Goal: Task Accomplishment & Management: Use online tool/utility

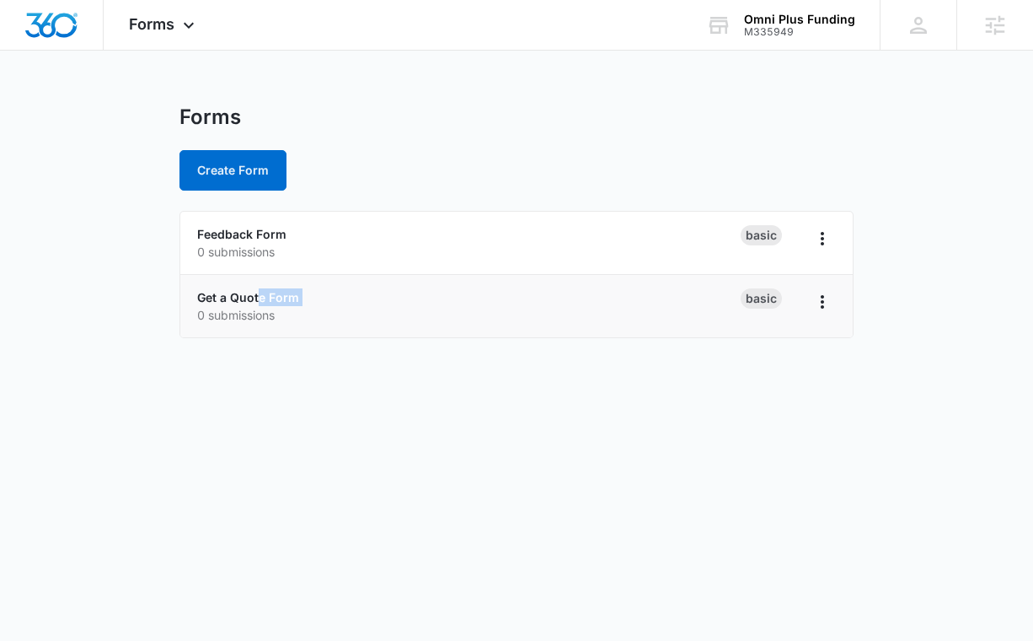
click at [260, 305] on div "Get a Quote Form 0 submissions" at bounding box center [469, 305] width 544 height 35
click at [261, 300] on link "Get a Quote Form" at bounding box center [248, 297] width 102 height 14
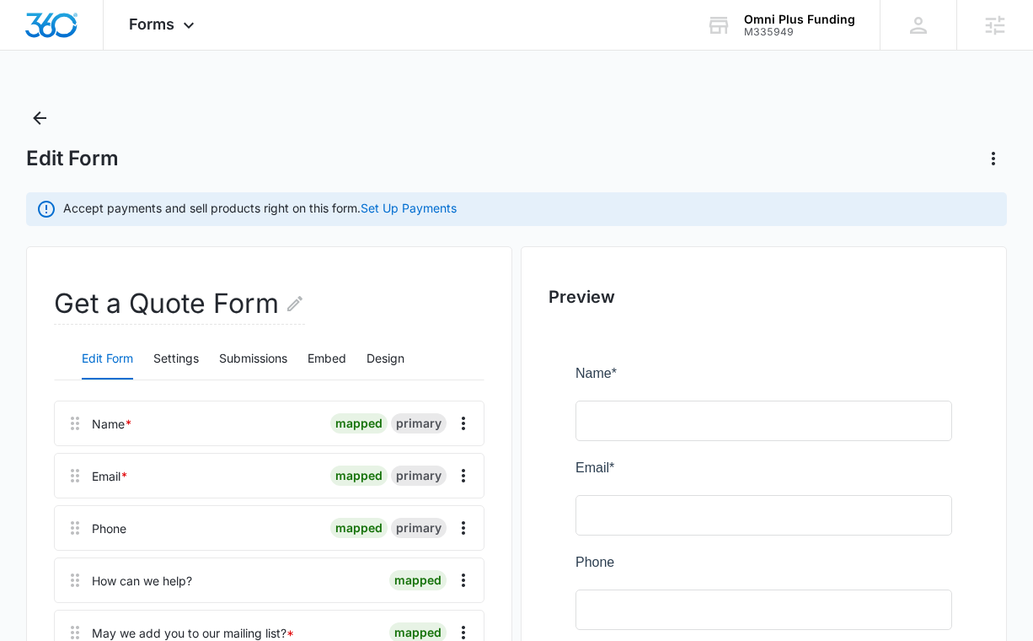
click at [367, 355] on div "Edit Form Settings Submissions Embed Design" at bounding box center [269, 359] width 431 height 42
click at [381, 356] on button "Design" at bounding box center [386, 359] width 38 height 40
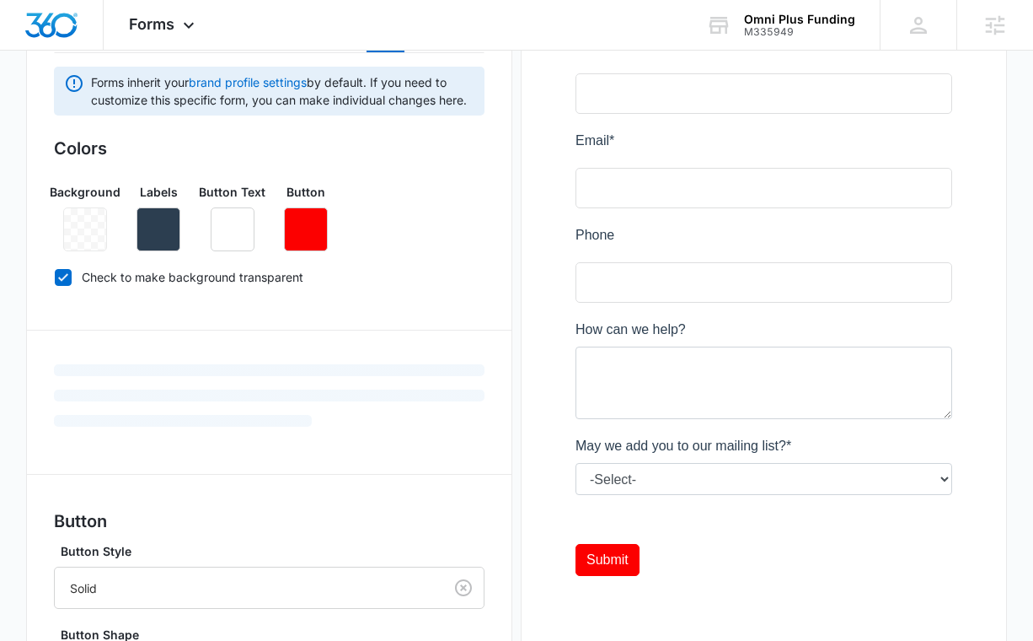
scroll to position [337, 0]
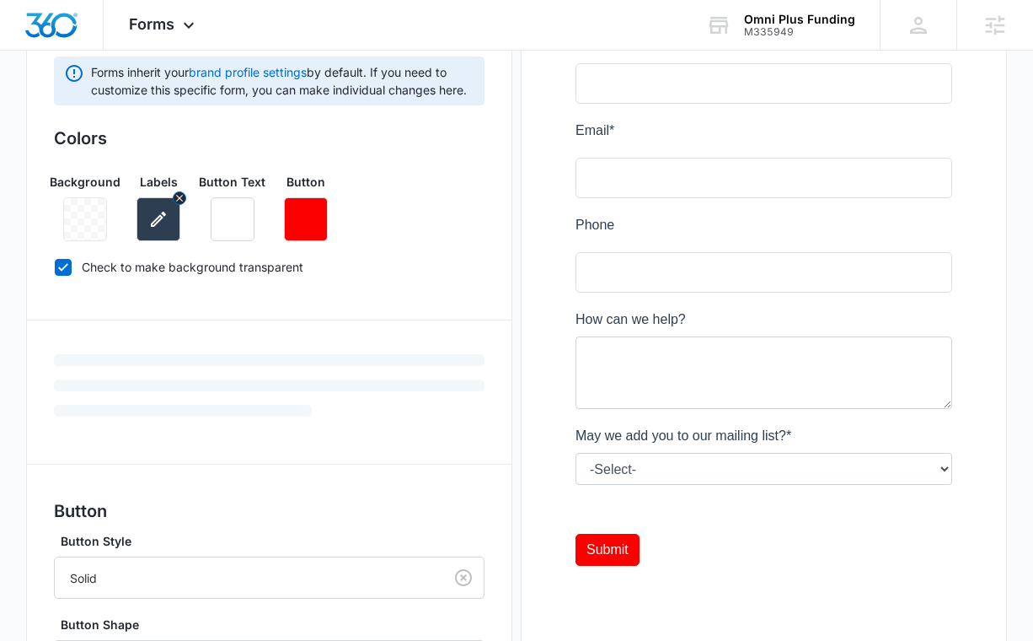
click at [171, 224] on button "button" at bounding box center [159, 219] width 44 height 44
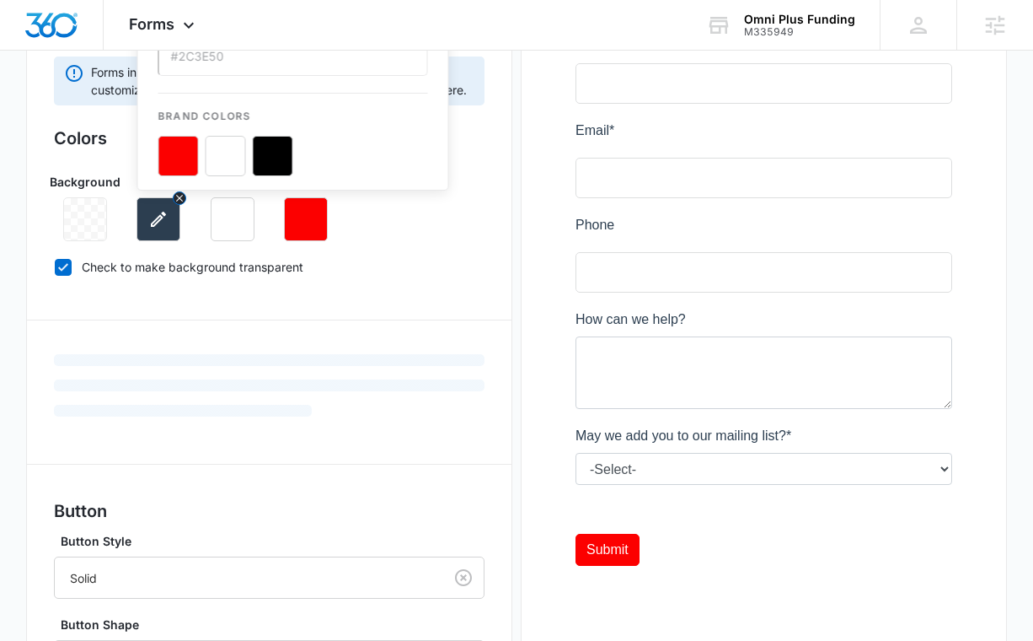
scroll to position [0, 0]
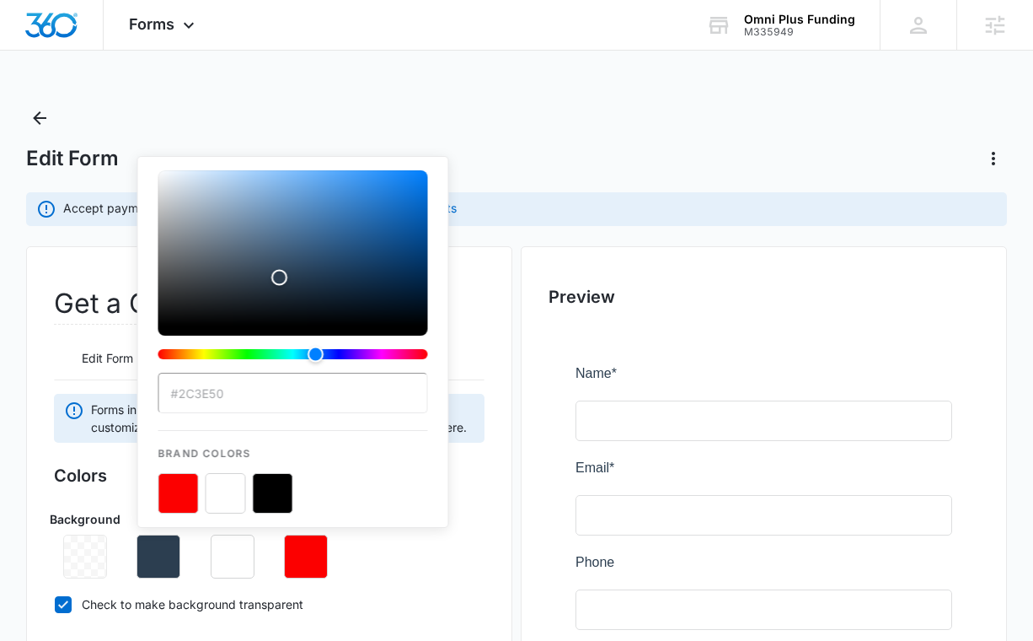
click at [270, 497] on button "color-picker-container" at bounding box center [273, 493] width 40 height 40
type input "#000000"
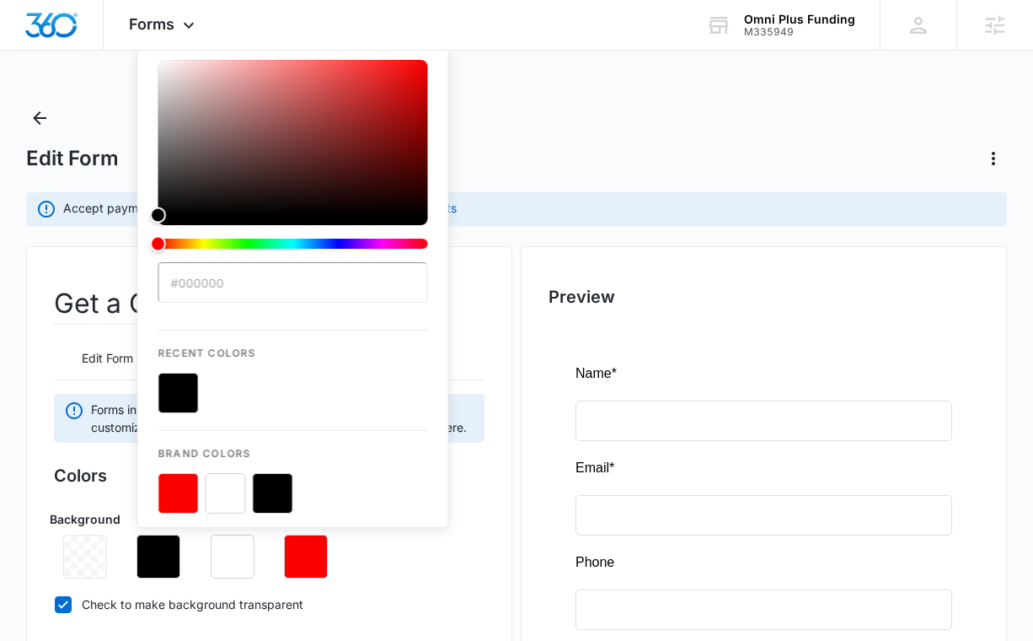
click at [410, 544] on div "Background Labels #000000 Recent Colors Brand Colors Button Text Button" at bounding box center [269, 538] width 431 height 82
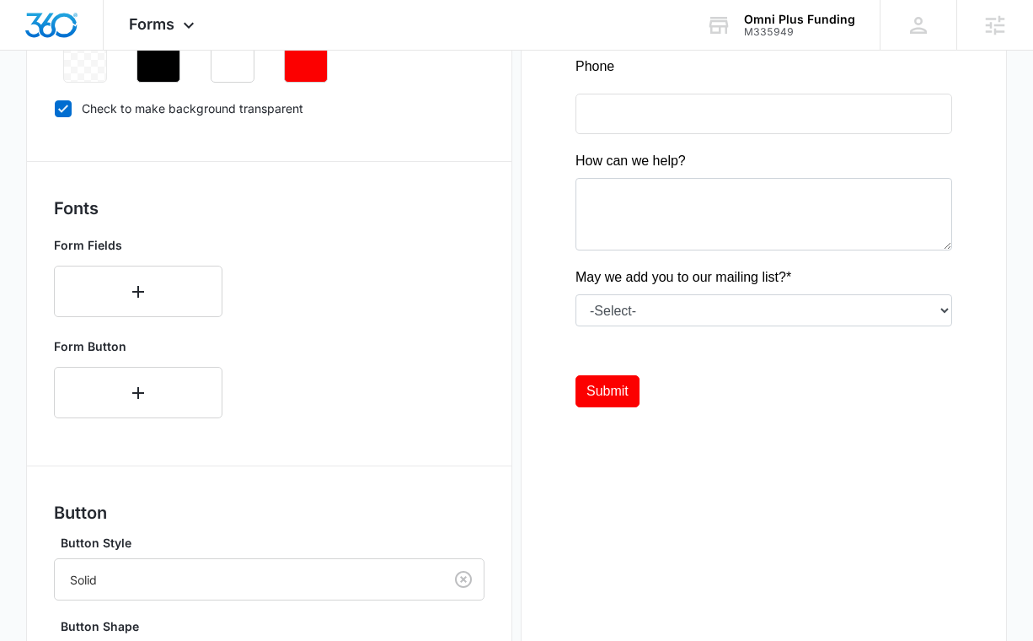
scroll to position [517, 0]
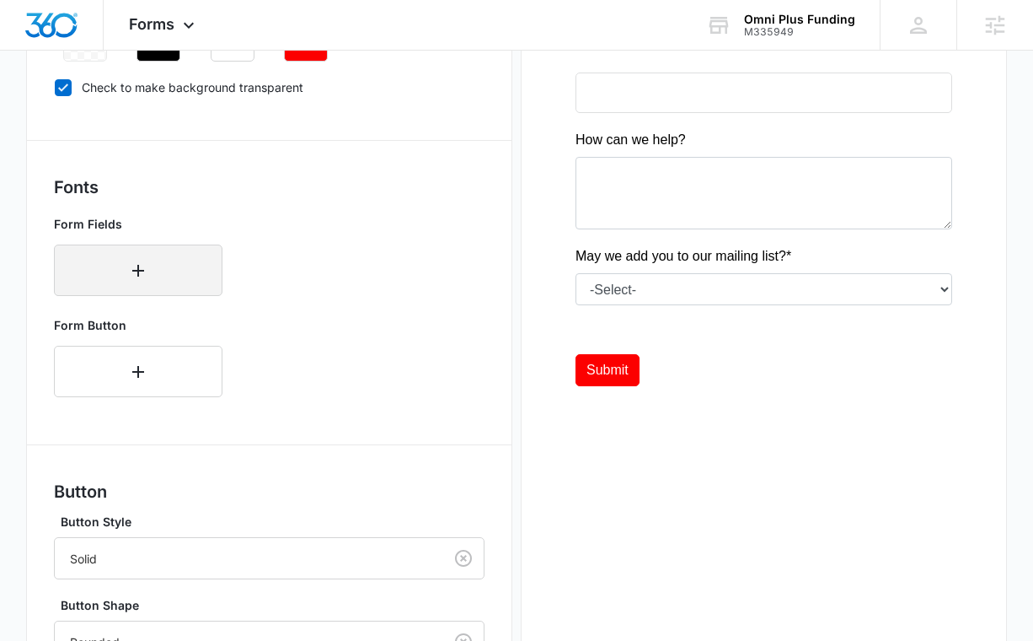
click at [145, 276] on icon "button" at bounding box center [138, 270] width 20 height 20
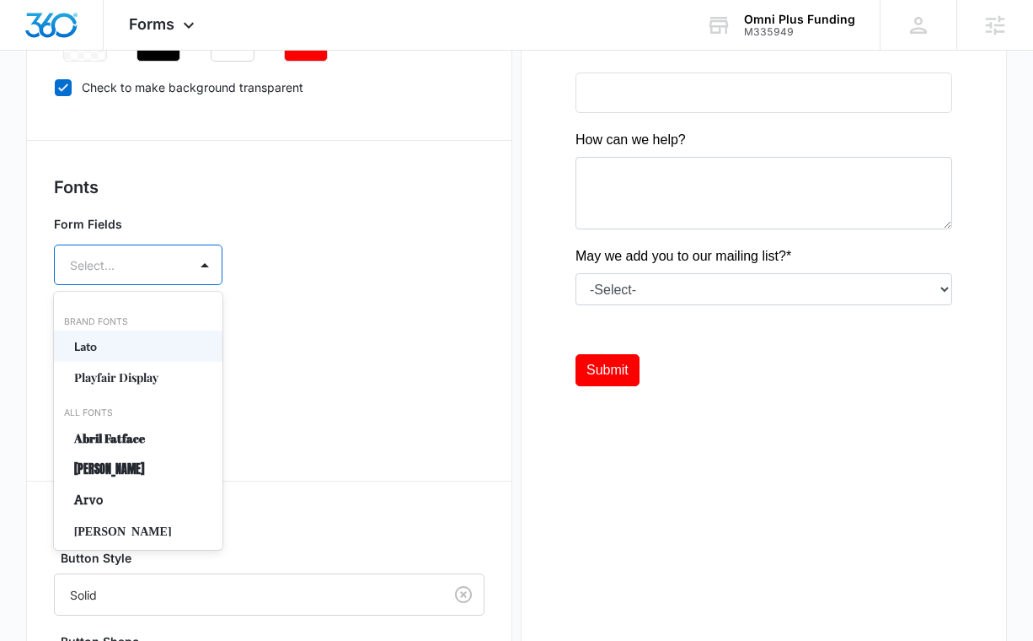
click at [171, 268] on div "Select..." at bounding box center [121, 265] width 133 height 38
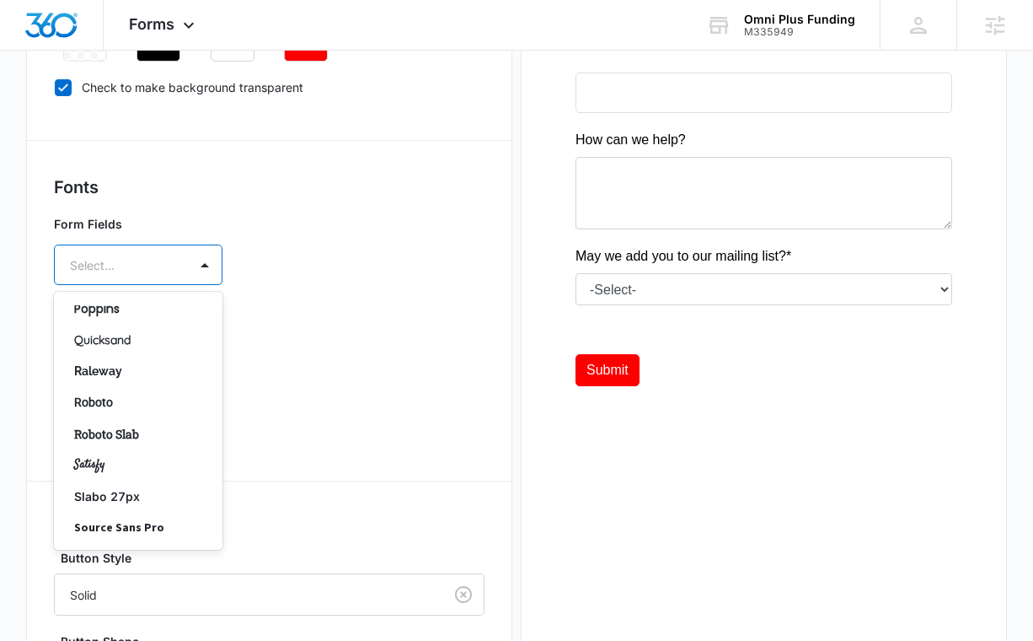
scroll to position [1209, 0]
click at [150, 269] on div at bounding box center [118, 265] width 96 height 21
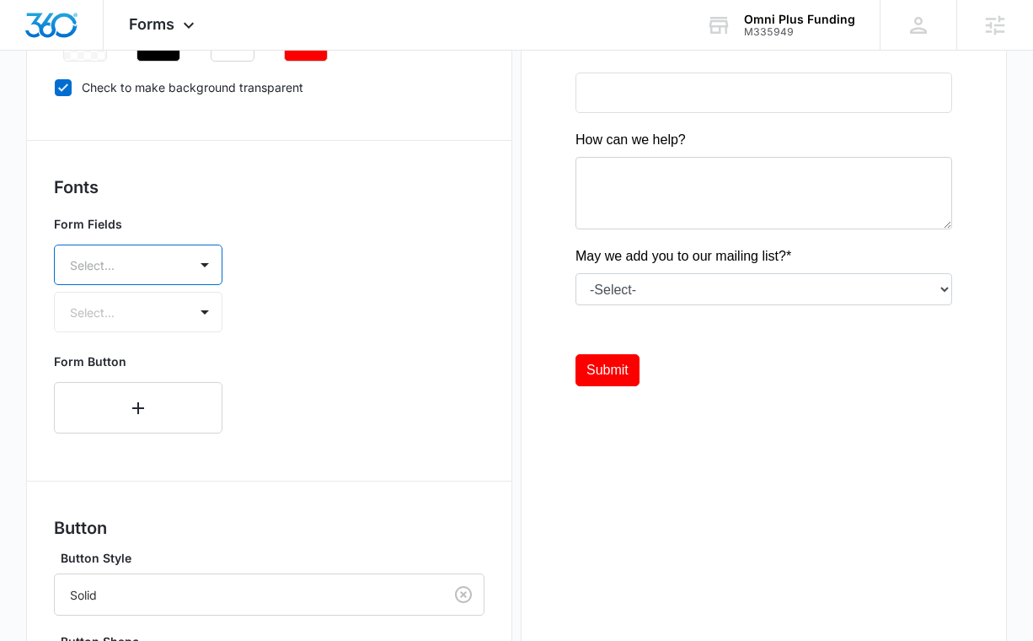
click at [147, 260] on div at bounding box center [118, 265] width 96 height 21
type input "f"
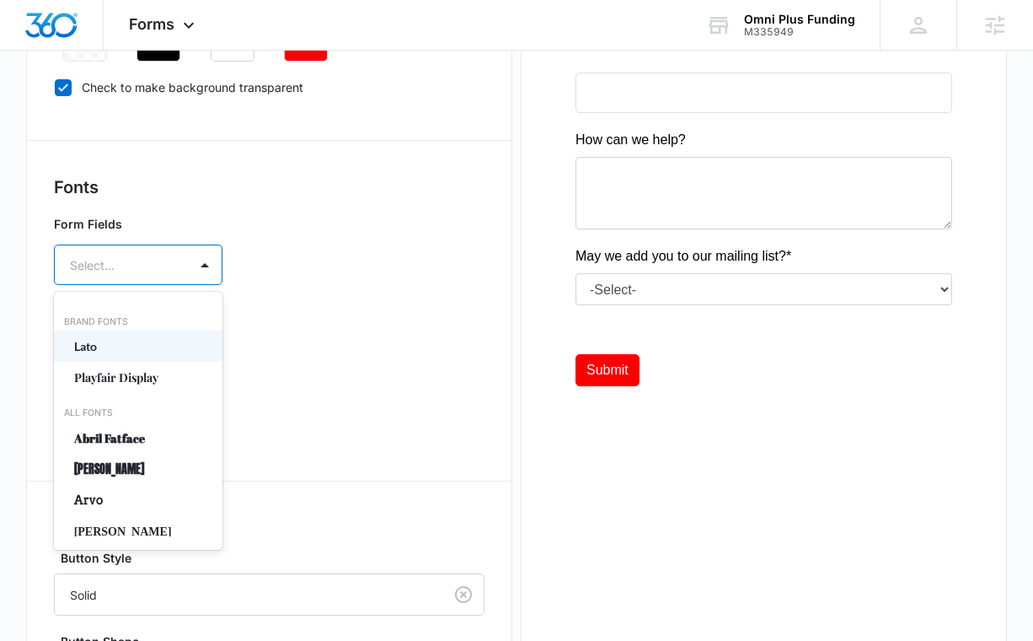
click at [300, 291] on div "Form Fields All selected options have been cleared. Lato, 1 of 50. 50 results a…" at bounding box center [269, 273] width 431 height 131
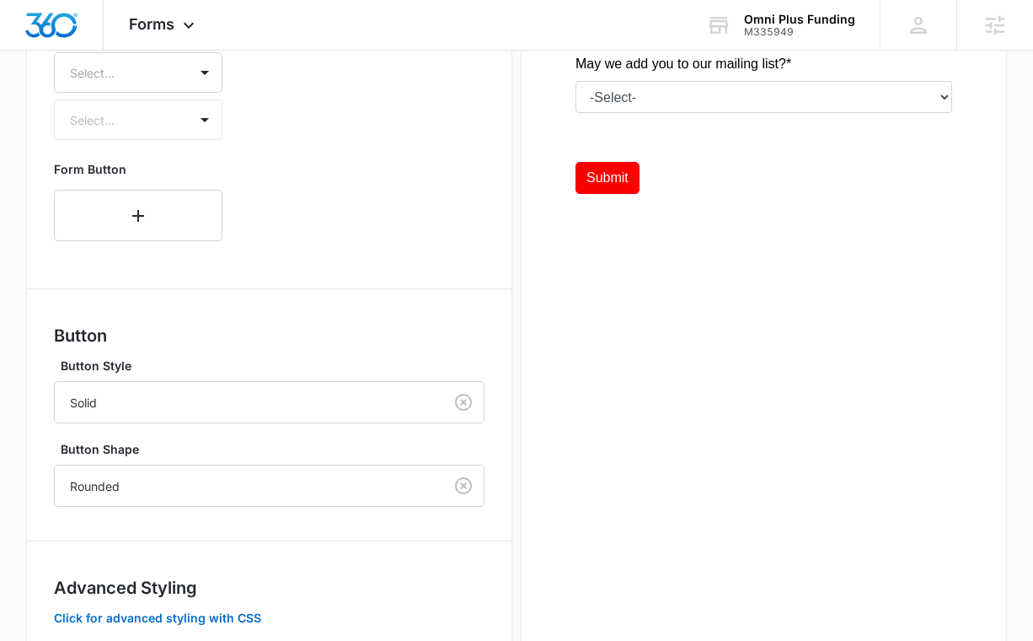
scroll to position [741, 0]
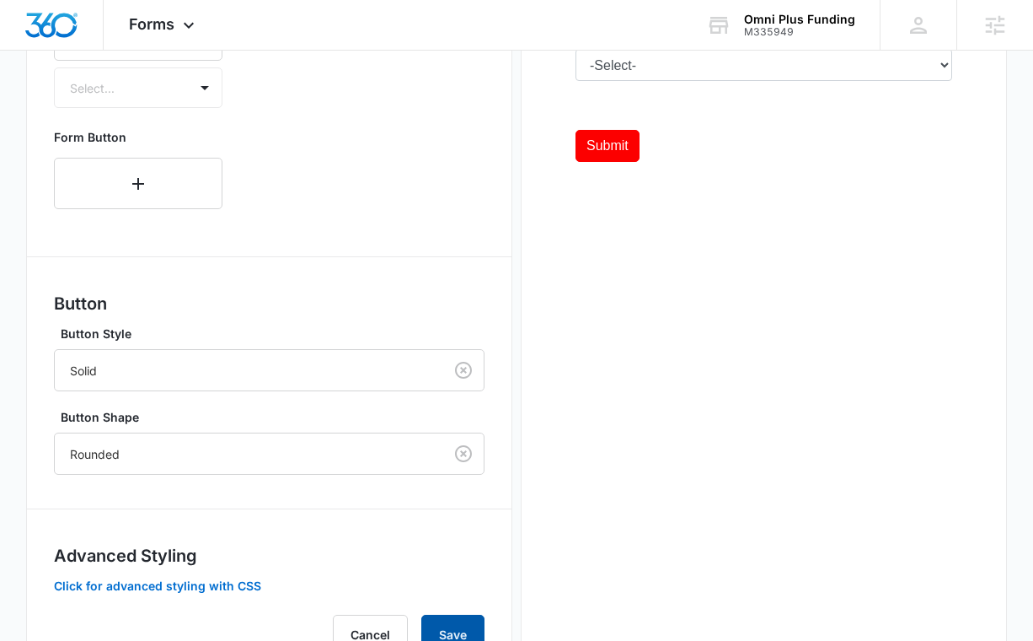
click at [461, 620] on button "Save" at bounding box center [452, 635] width 63 height 40
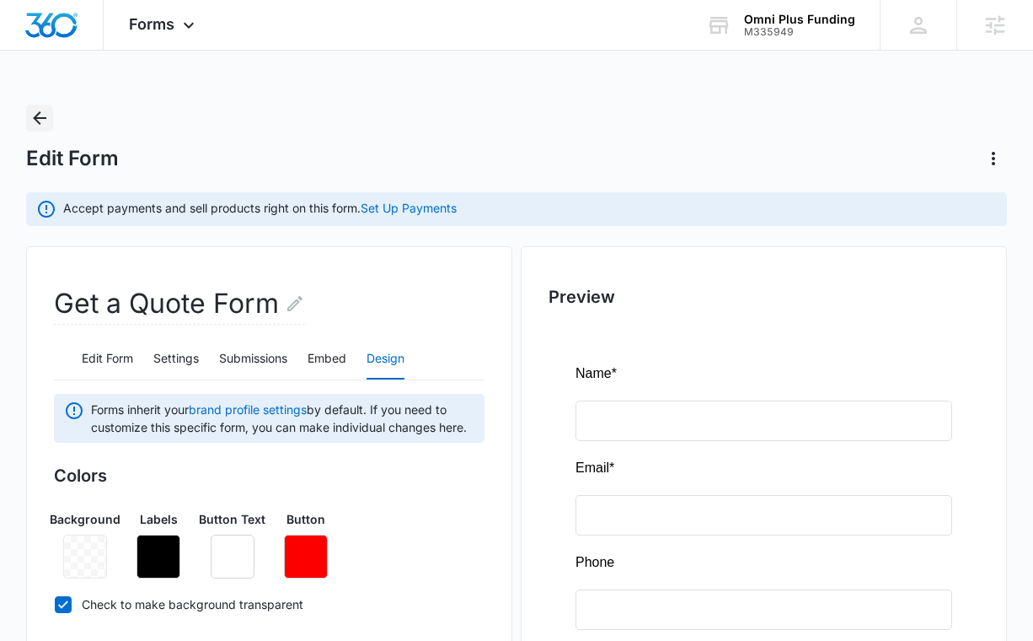
click at [40, 122] on icon "Back" at bounding box center [40, 118] width 20 height 20
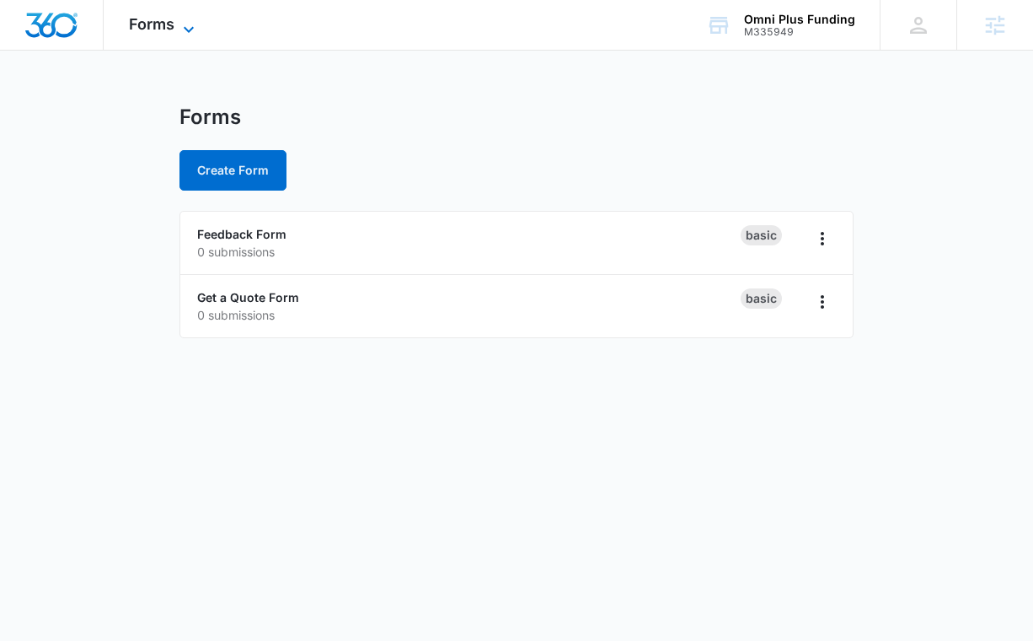
click at [163, 24] on span "Forms" at bounding box center [152, 24] width 46 height 18
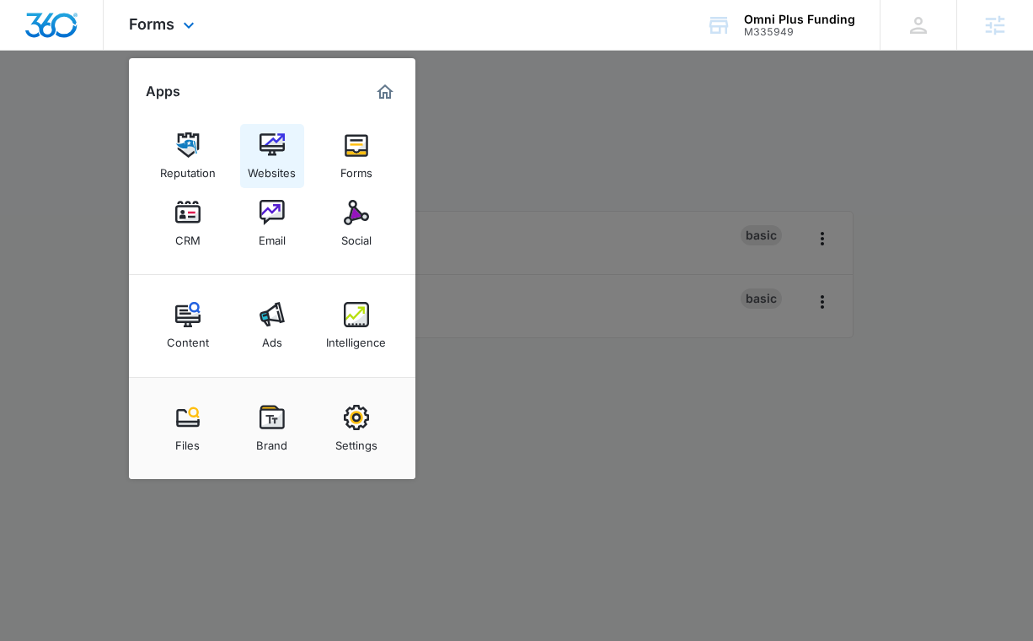
click at [268, 146] on img at bounding box center [272, 144] width 25 height 25
